Goal: Task Accomplishment & Management: Complete application form

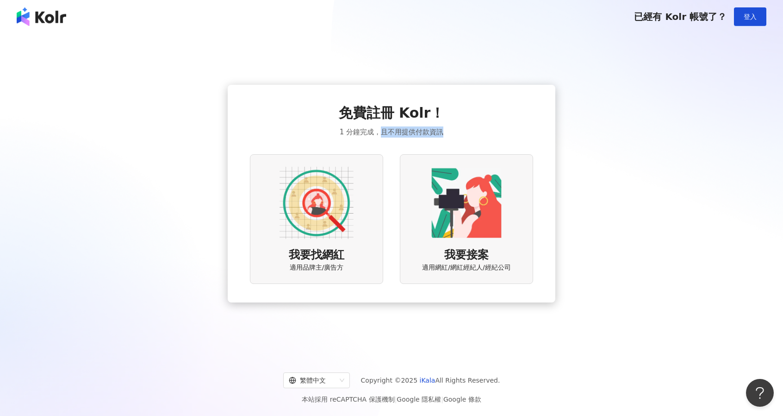
drag, startPoint x: 382, startPoint y: 136, endPoint x: 443, endPoint y: 136, distance: 60.6
click at [443, 136] on div "免費註冊 Kolr！ 1 分鐘完成，且不用提供付款資訊 我要找網紅 適用品牌主/廣告方 我要接案 適用網紅/網紅經紀人/經紀公司" at bounding box center [391, 193] width 283 height 180
click at [421, 194] on div "我要接案 適用網紅/網紅經紀人/經紀公司" at bounding box center [466, 218] width 133 height 129
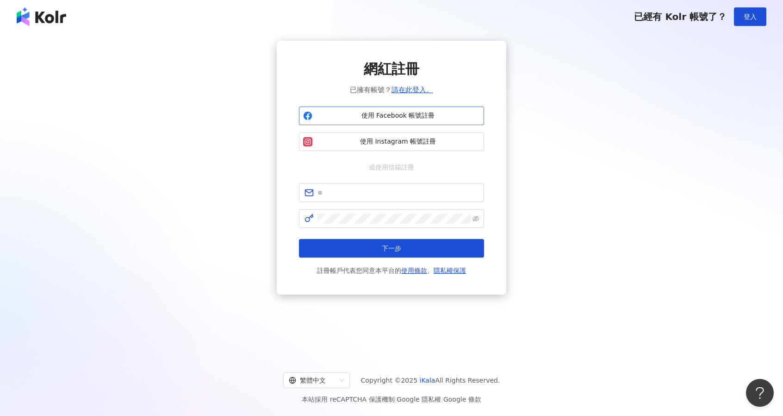
click at [431, 112] on span "使用 Facebook 帳號註冊" at bounding box center [398, 115] width 164 height 9
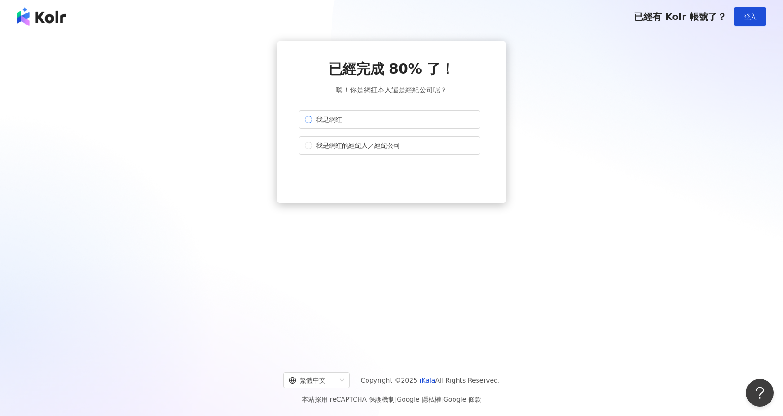
click at [337, 122] on span "我是網紅" at bounding box center [328, 119] width 33 height 10
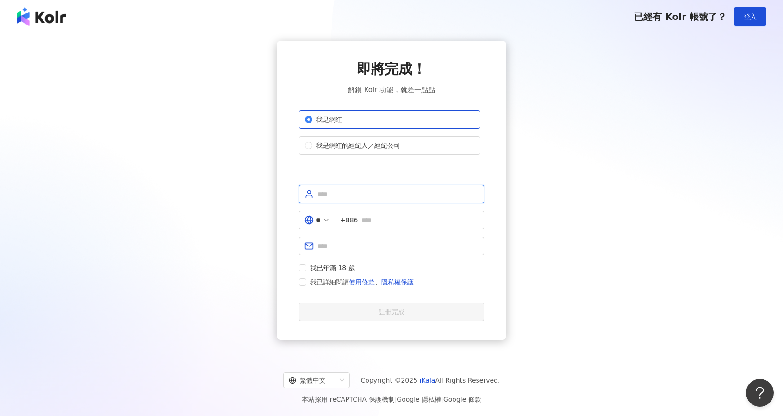
click at [362, 189] on input "text" at bounding box center [397, 194] width 161 height 10
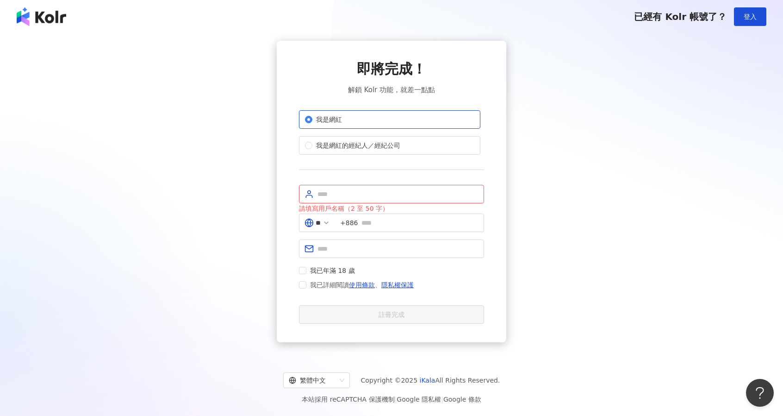
click at [286, 197] on div "即將完成！ 解鎖 Kolr 功能，就差一點點 我是網紅 我是網紅的經紀人／經紀公司 請填寫用戶名稱（2 至 50 字） ** +886 我已年滿 18 歲 我…" at bounding box center [392, 191] width 230 height 301
click at [339, 198] on input "text" at bounding box center [397, 194] width 161 height 10
type input "*********"
click at [388, 219] on input "text" at bounding box center [419, 222] width 117 height 10
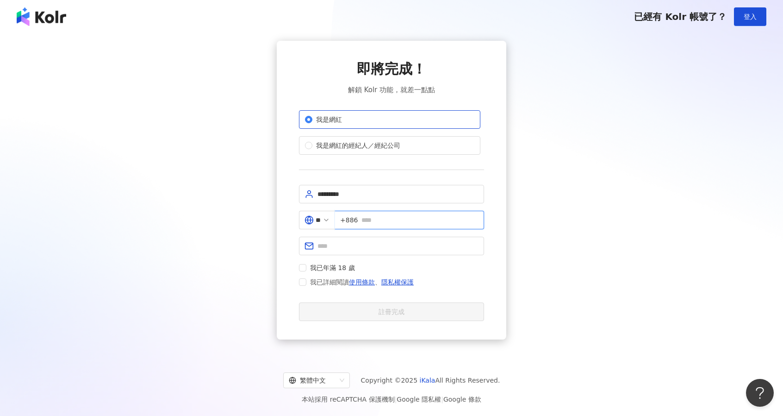
type input "**********"
click at [399, 243] on input "text" at bounding box center [397, 246] width 161 height 10
type input "**********"
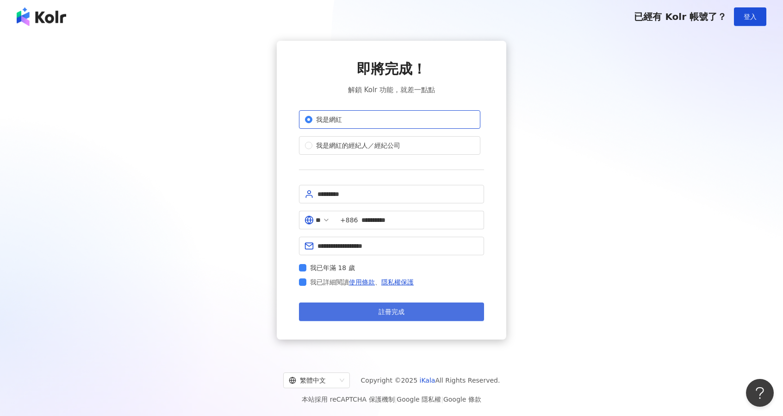
click at [329, 304] on button "註冊完成" at bounding box center [391, 311] width 185 height 19
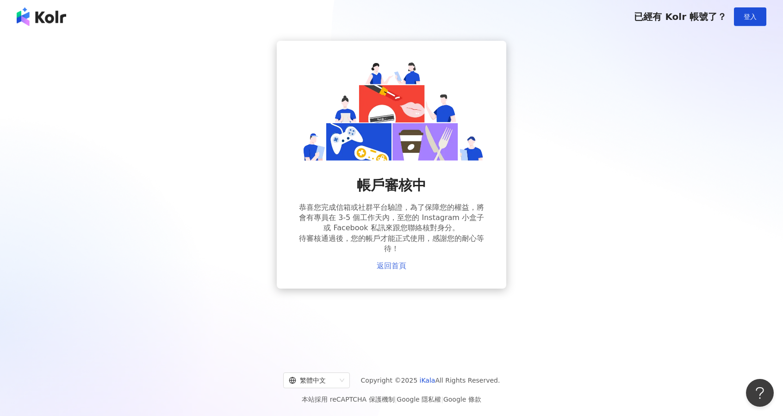
click at [390, 265] on link "返回首頁" at bounding box center [392, 265] width 30 height 8
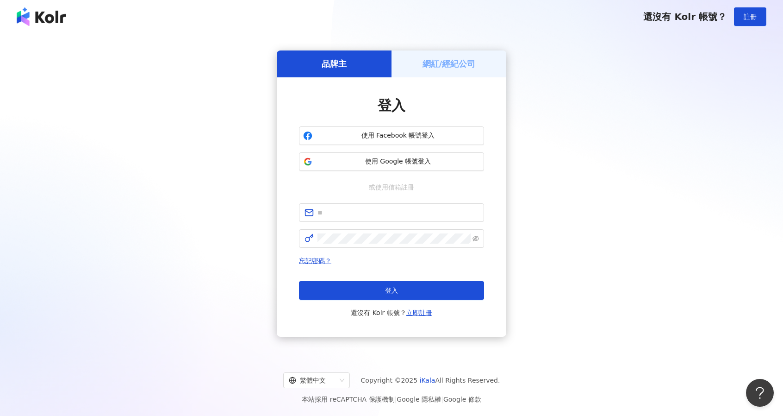
click at [427, 69] on h5 "網紅/經紀公司" at bounding box center [449, 64] width 53 height 12
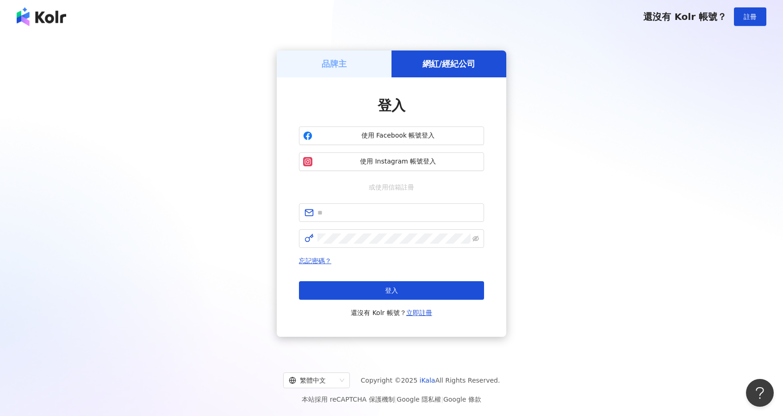
click at [368, 62] on div "品牌主" at bounding box center [334, 63] width 115 height 26
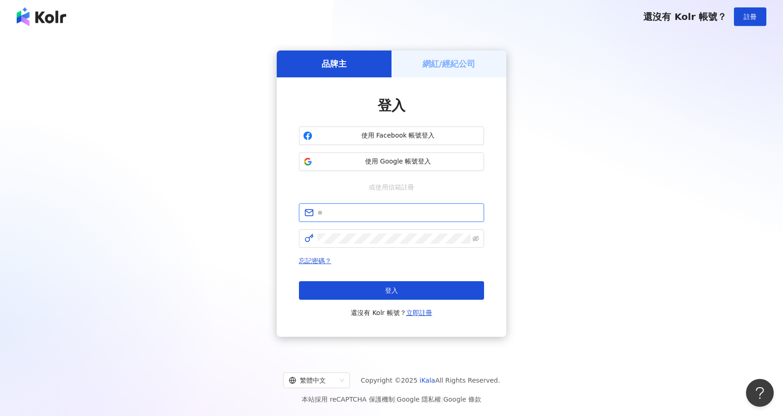
click at [342, 209] on input "text" at bounding box center [397, 212] width 161 height 10
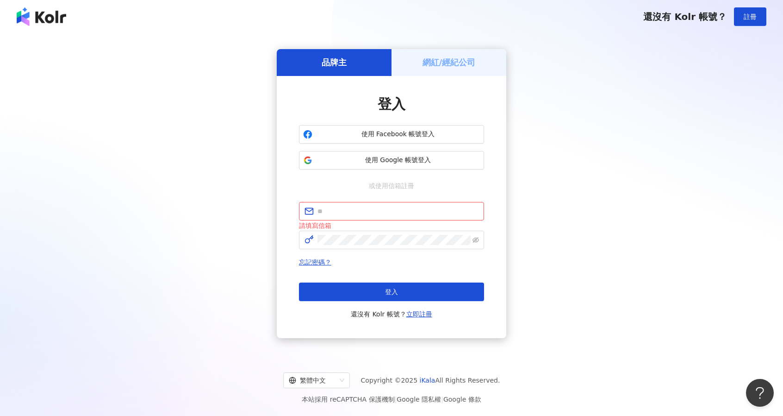
click at [296, 166] on div "登入 使用 Facebook 帳號登入 使用 Google 帳號登入 或使用信箱註冊 請填寫信箱 忘記密碼？ 登入 還沒有 Kolr 帳號？ 立即註冊" at bounding box center [392, 207] width 230 height 262
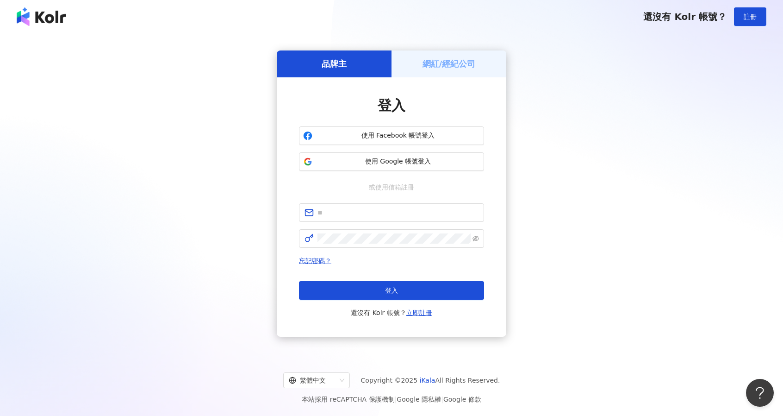
click at [343, 64] on h5 "品牌主" at bounding box center [334, 64] width 25 height 12
drag, startPoint x: 375, startPoint y: 141, endPoint x: 294, endPoint y: 186, distance: 92.6
click at [298, 182] on div "登入 使用 Facebook 帳號登入 使用 Google 帳號登入 或使用信箱註冊 忘記密碼？ 登入 還沒有 Kolr 帳號？ 立即註冊" at bounding box center [392, 206] width 230 height 259
click at [353, 208] on input "text" at bounding box center [397, 212] width 161 height 10
click at [358, 163] on span "使用 Google 帳號登入" at bounding box center [398, 161] width 164 height 9
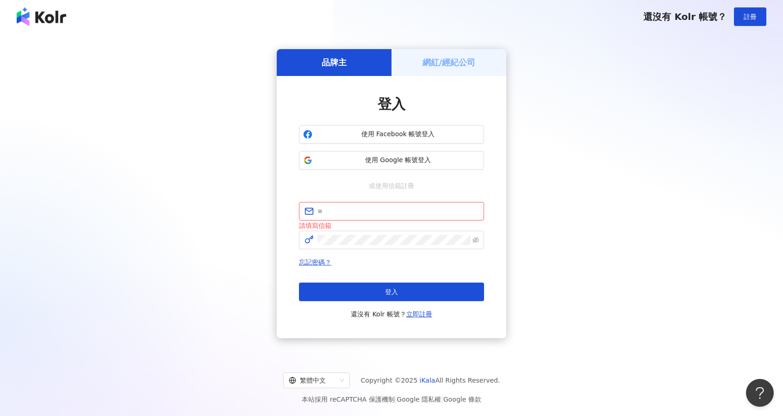
click at [162, 87] on div "品牌主 網紅/經紀公司 登入 使用 Facebook 帳號登入 使用 Google 帳號登入 或使用信箱註冊 請填寫信箱 忘記密碼？ 登入 還沒有 Kolr …" at bounding box center [391, 193] width 761 height 305
click at [332, 160] on span "使用 Google 帳號登入" at bounding box center [398, 159] width 164 height 9
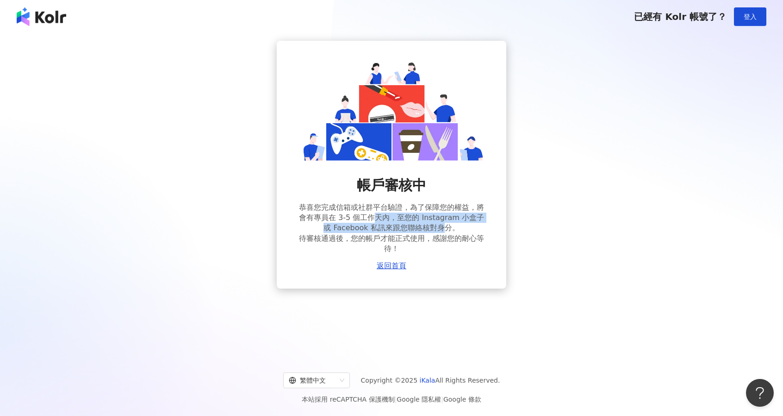
drag, startPoint x: 379, startPoint y: 213, endPoint x: 443, endPoint y: 227, distance: 66.3
click at [443, 227] on span "恭喜您完成信箱或社群平台驗證，為了保障您的權益，將會有專員在 3-5 個工作天內，至您的 Instagram 小盒子或 Facebook 私訊來跟您聯絡核對身…" at bounding box center [391, 228] width 185 height 52
click at [443, 228] on span "恭喜您完成信箱或社群平台驗證，為了保障您的權益，將會有專員在 3-5 個工作天內，至您的 Instagram 小盒子或 Facebook 私訊來跟您聯絡核對身…" at bounding box center [391, 228] width 185 height 52
click at [407, 211] on span "恭喜您完成信箱或社群平台驗證，為了保障您的權益，將會有專員在 3-5 個工作天內，至您的 Instagram 小盒子或 Facebook 私訊來跟您聯絡核對身…" at bounding box center [391, 228] width 185 height 52
